Goal: Check status: Check status

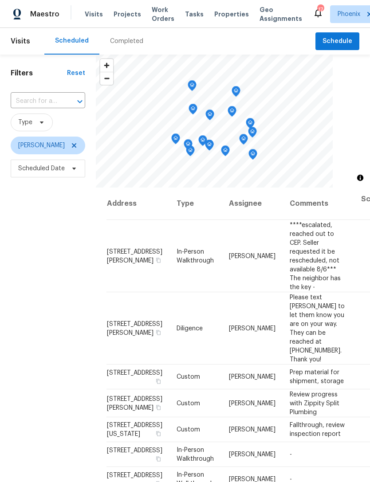
scroll to position [601, 0]
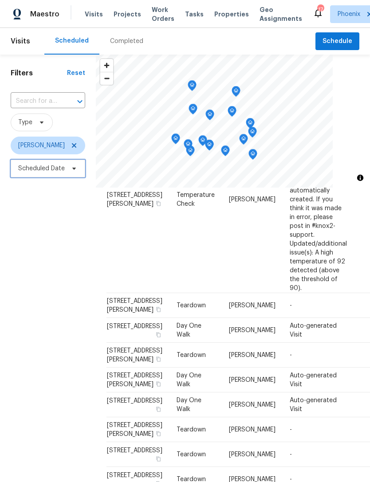
click at [19, 166] on span "Scheduled Date" at bounding box center [41, 168] width 47 height 9
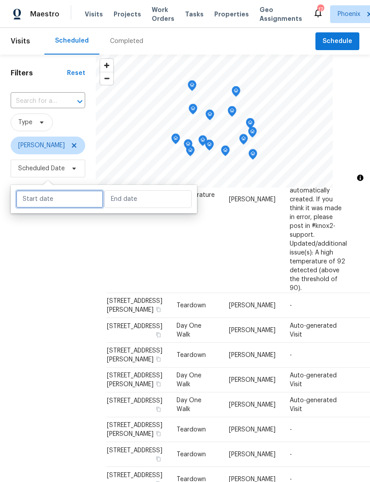
click at [47, 203] on input "text" at bounding box center [59, 199] width 87 height 18
select select "7"
select select "2025"
select select "8"
select select "2025"
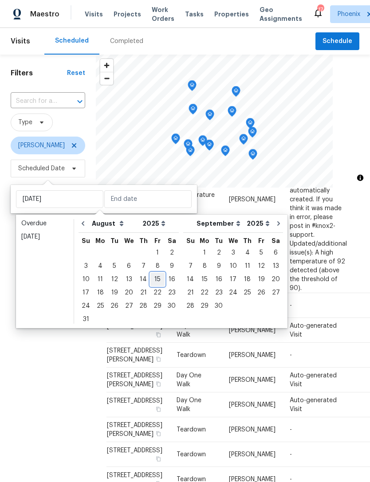
click at [157, 277] on div "15" at bounding box center [157, 279] width 14 height 12
type input "[DATE]"
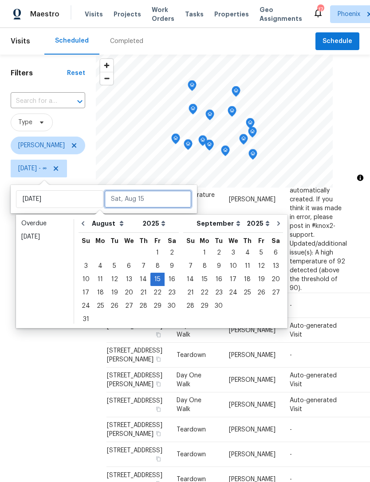
scroll to position [581, 0]
click at [154, 274] on div "15" at bounding box center [157, 279] width 14 height 12
type input "[DATE]"
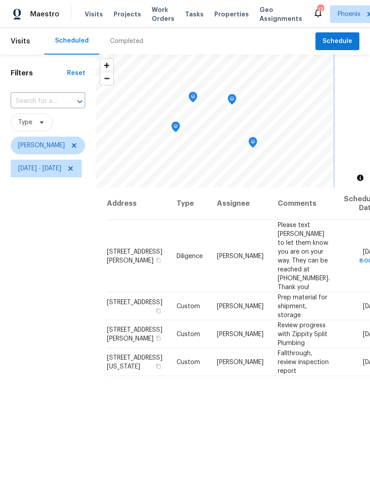
click at [179, 125] on icon "Map marker" at bounding box center [175, 127] width 8 height 10
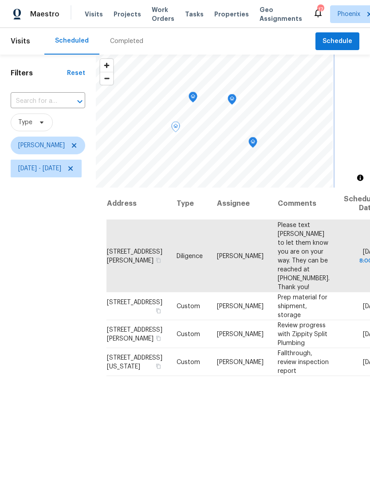
click at [194, 97] on icon "Map marker" at bounding box center [192, 97] width 3 height 2
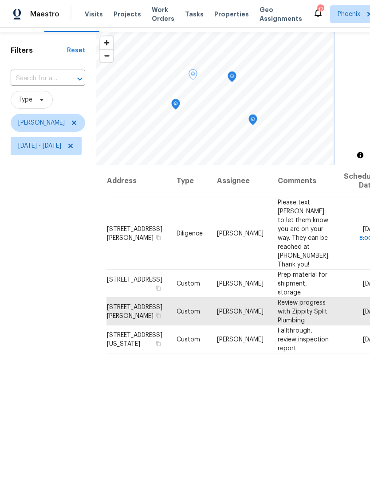
scroll to position [20, 0]
